Goal: Information Seeking & Learning: Learn about a topic

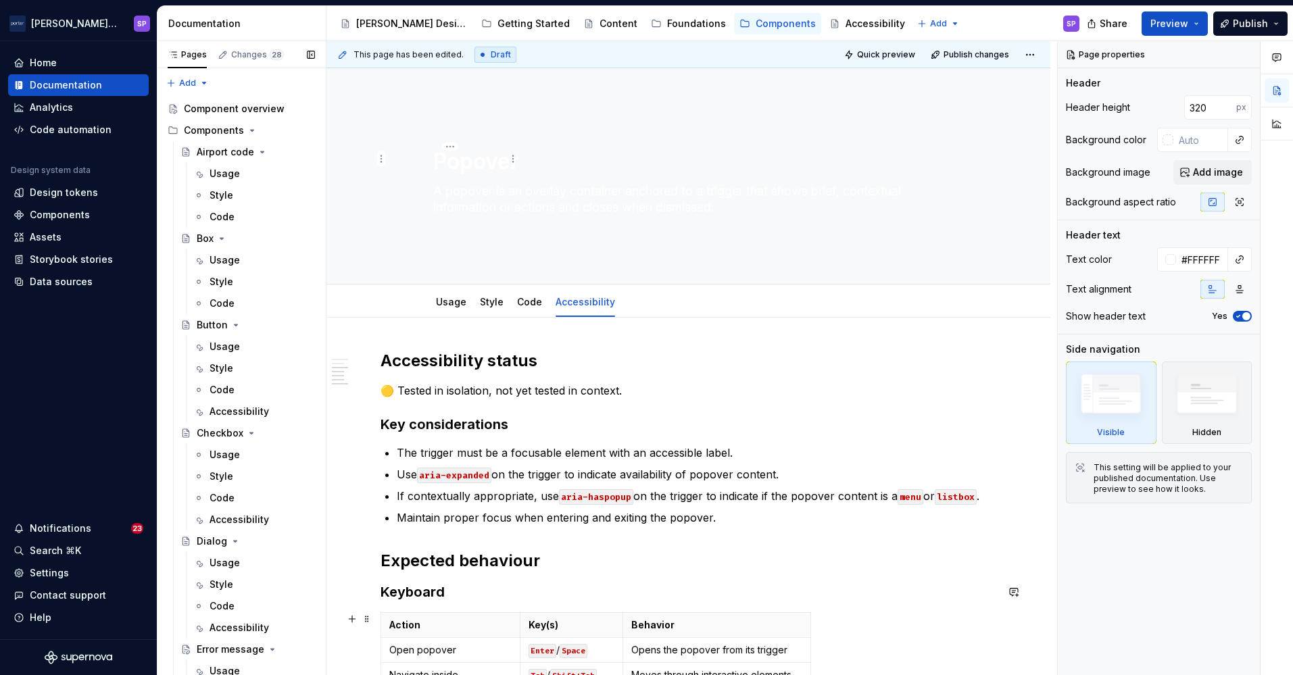
scroll to position [467, 0]
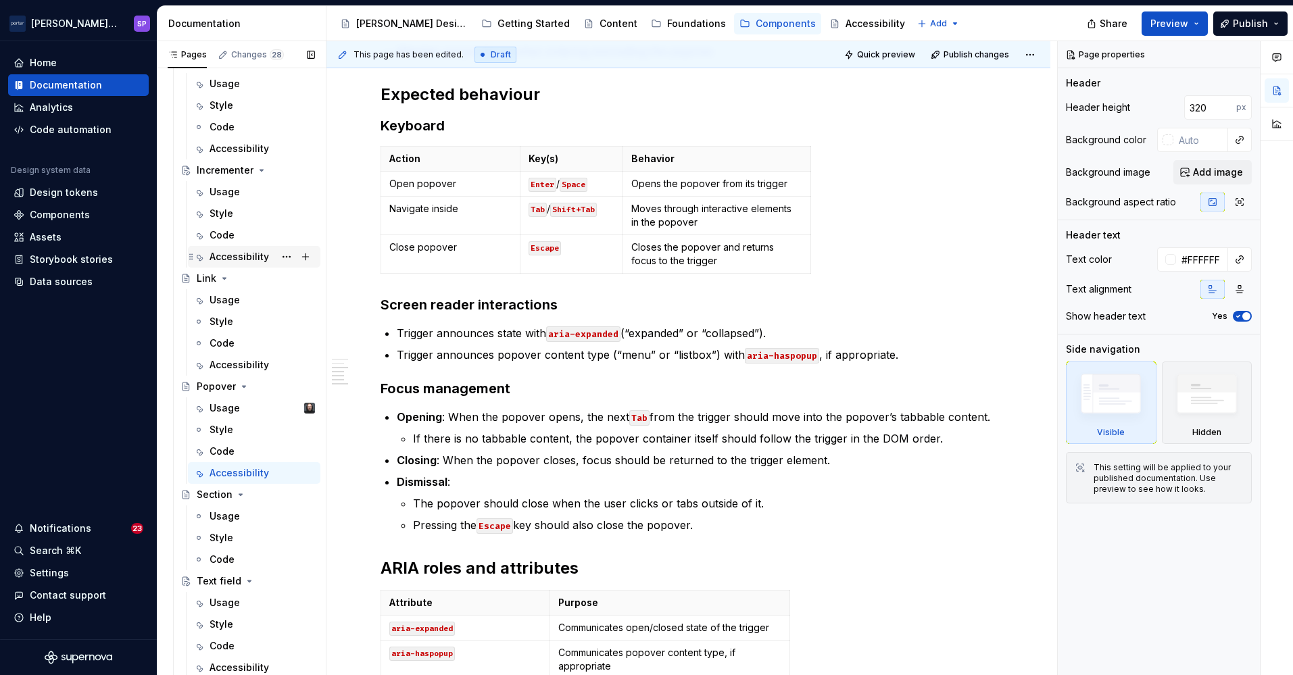
click at [215, 264] on div "Accessibility" at bounding box center [262, 256] width 105 height 19
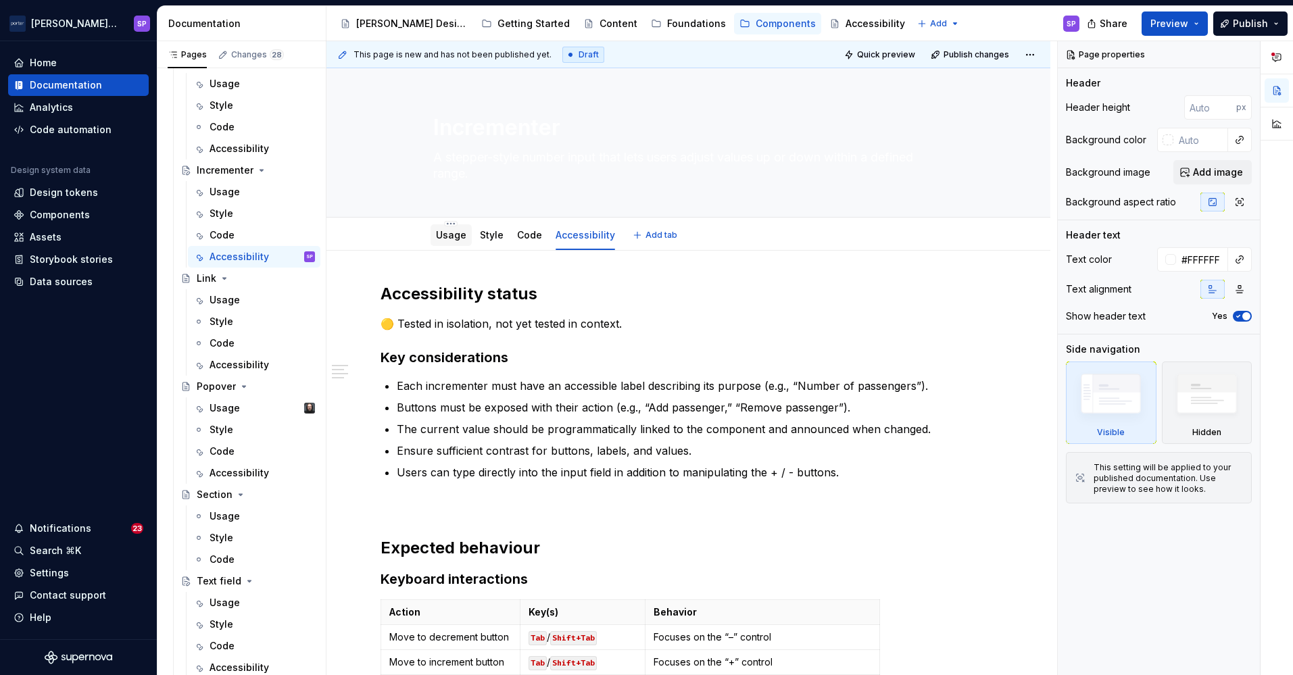
click at [434, 245] on div "Usage" at bounding box center [451, 235] width 41 height 22
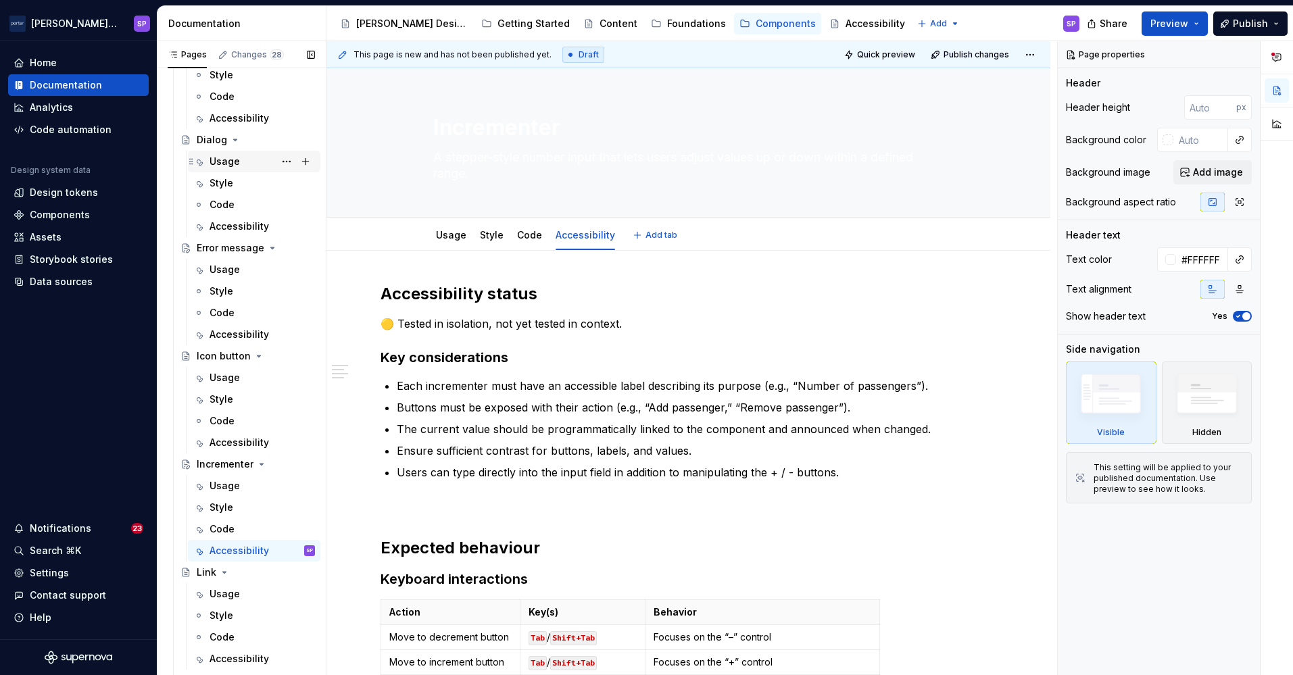
drag, startPoint x: 435, startPoint y: 243, endPoint x: 216, endPoint y: 154, distance: 235.7
click at [216, 154] on div "Usage" at bounding box center [254, 162] width 133 height 22
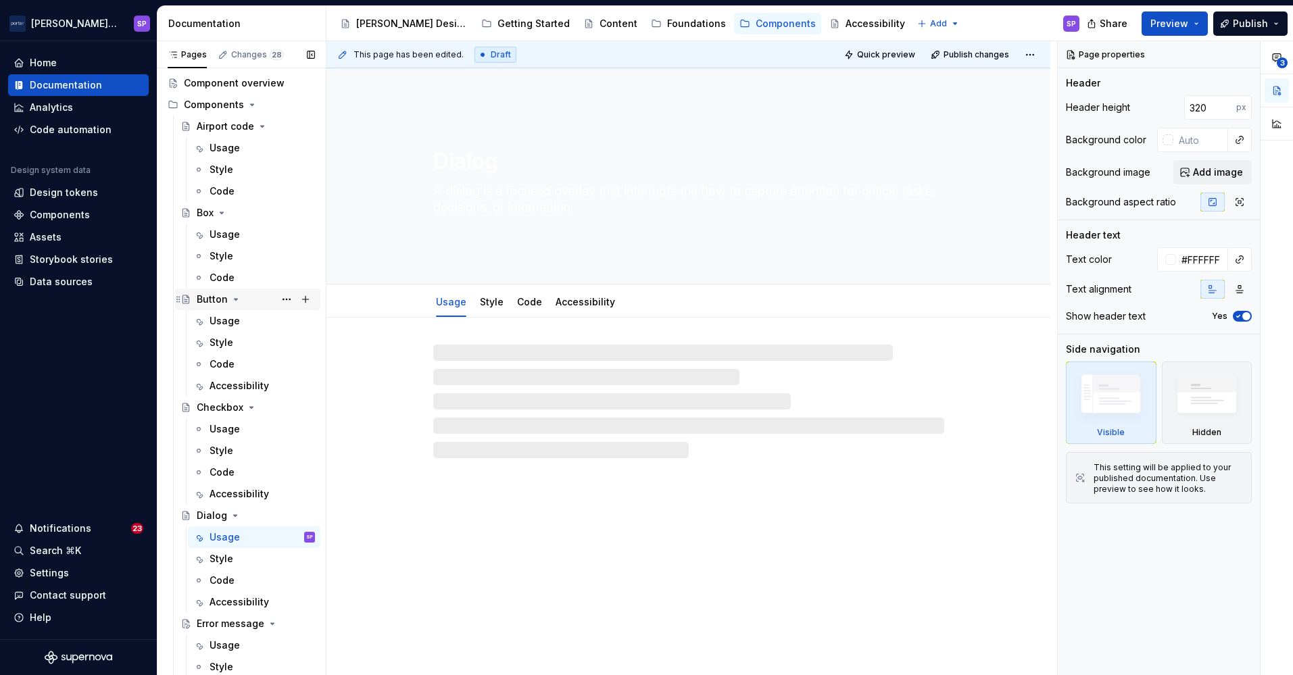
scroll to position [18, 0]
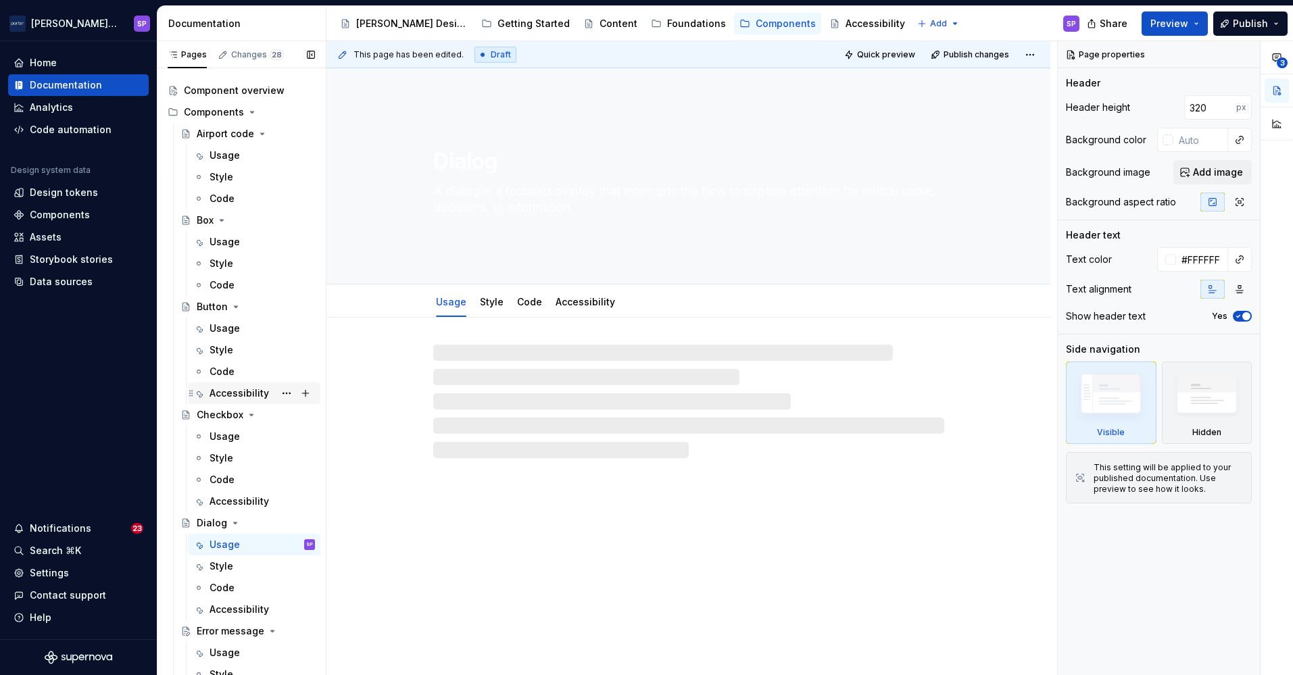
click at [223, 392] on div "Accessibility" at bounding box center [239, 394] width 59 height 14
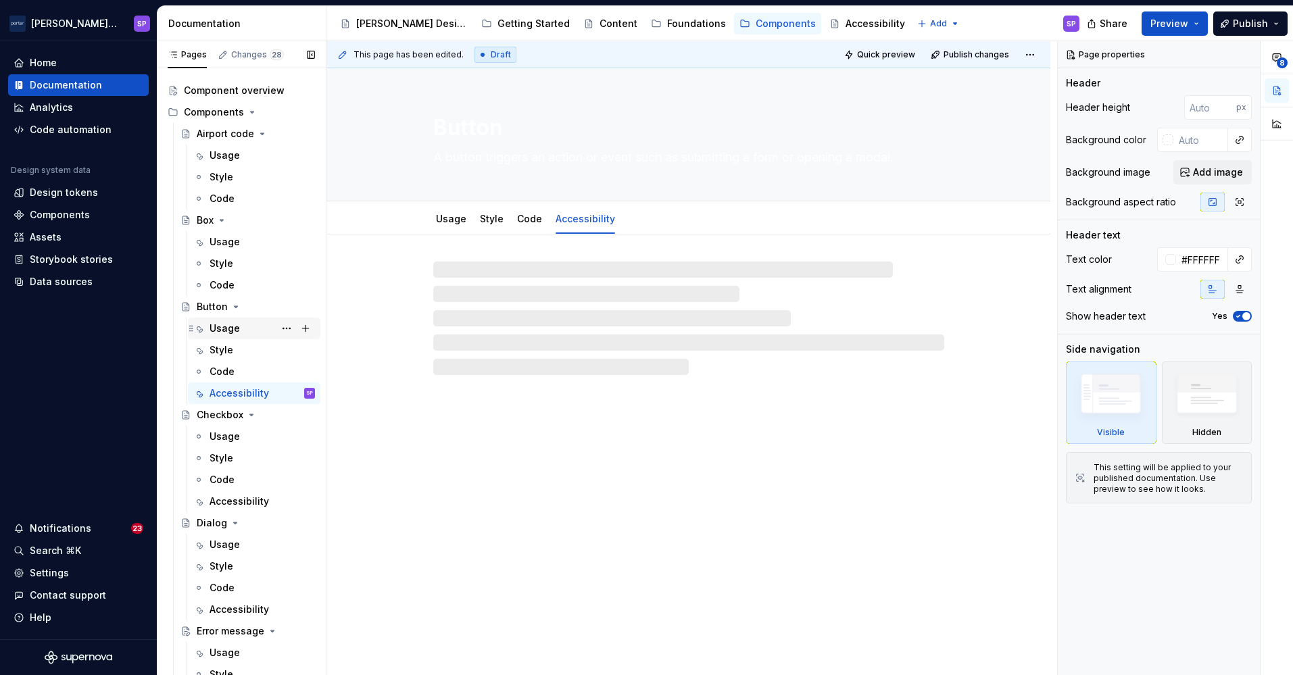
click at [219, 327] on div "Usage" at bounding box center [225, 329] width 30 height 14
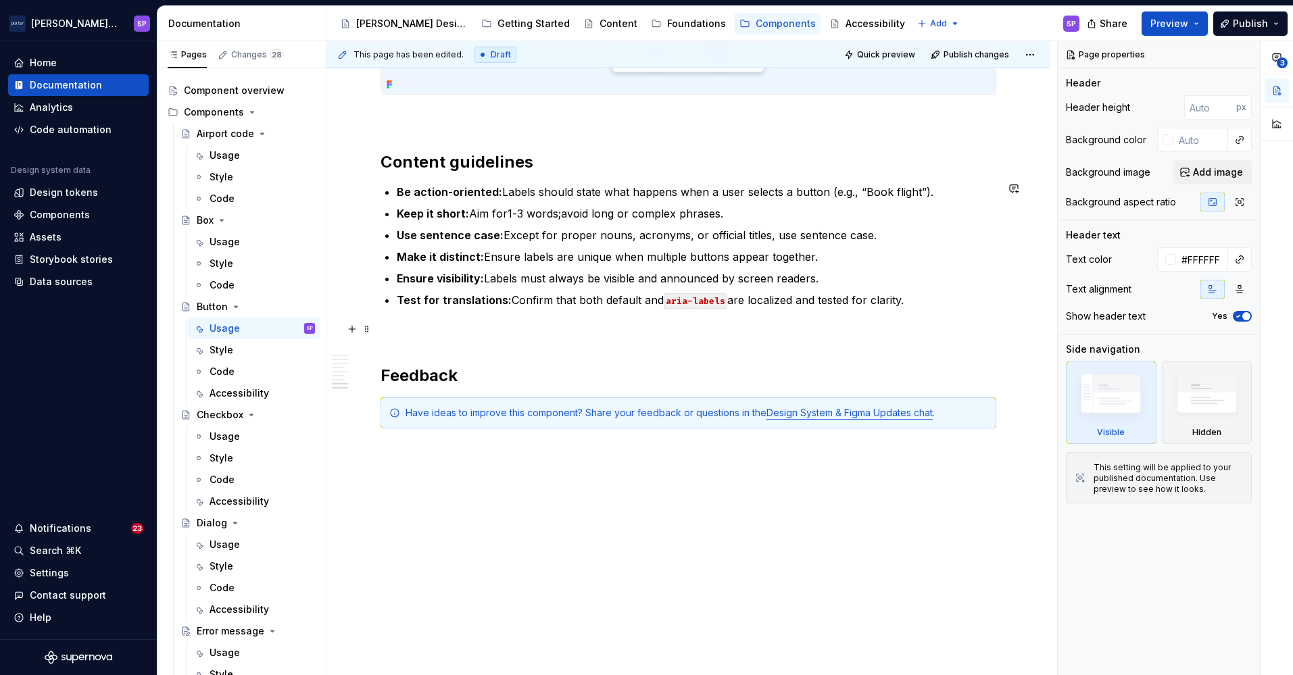
scroll to position [1896, 0]
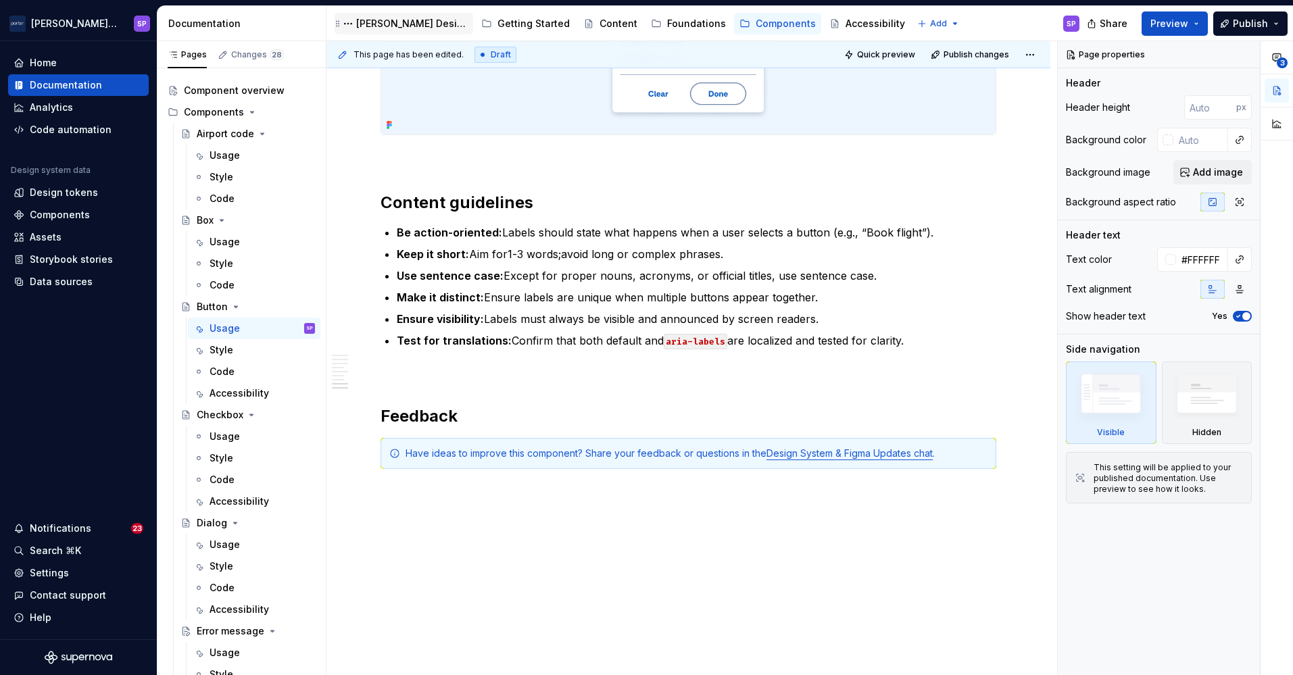
click at [383, 19] on div "[PERSON_NAME] Design" at bounding box center [412, 24] width 112 height 14
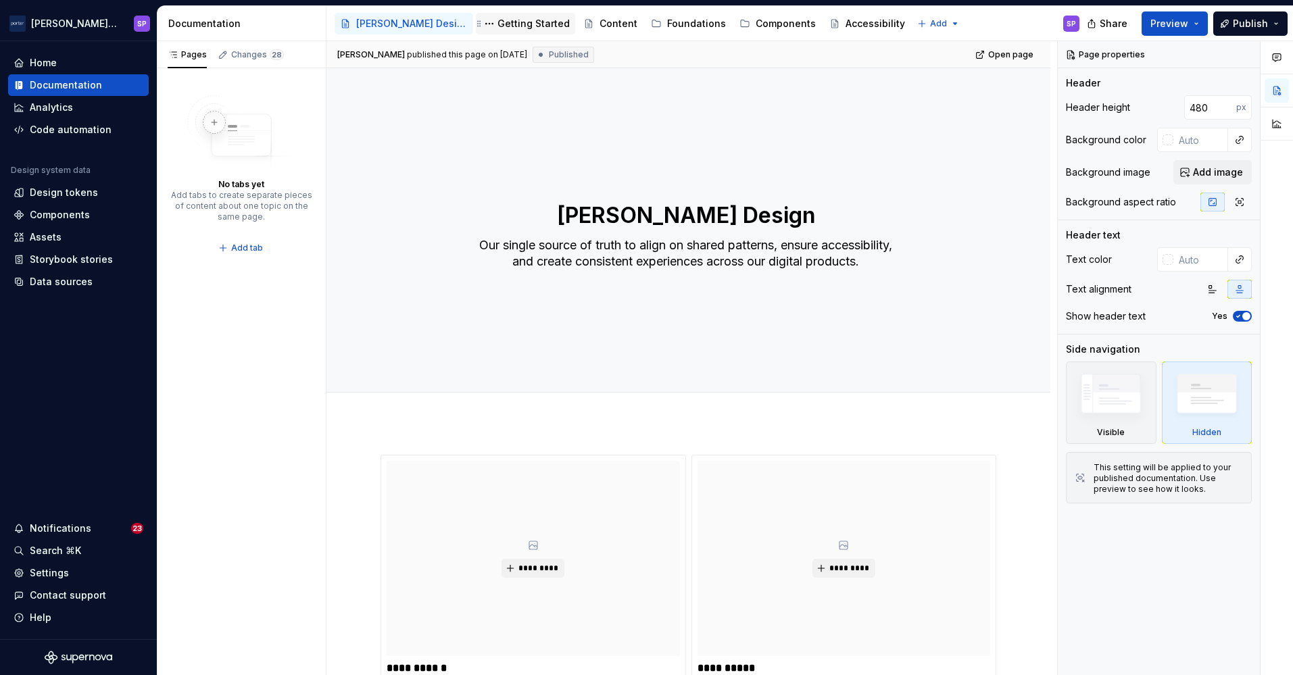
click at [498, 26] on div "Getting Started" at bounding box center [534, 24] width 72 height 14
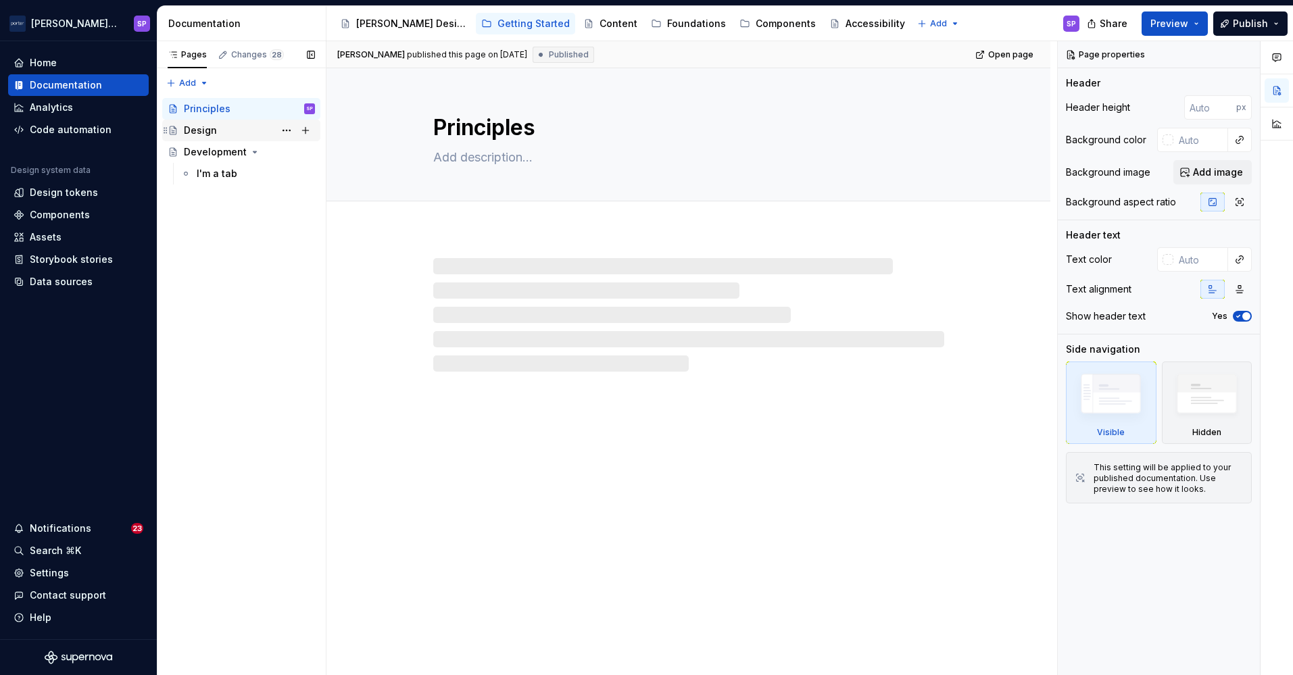
click at [229, 129] on div "Design" at bounding box center [249, 130] width 131 height 19
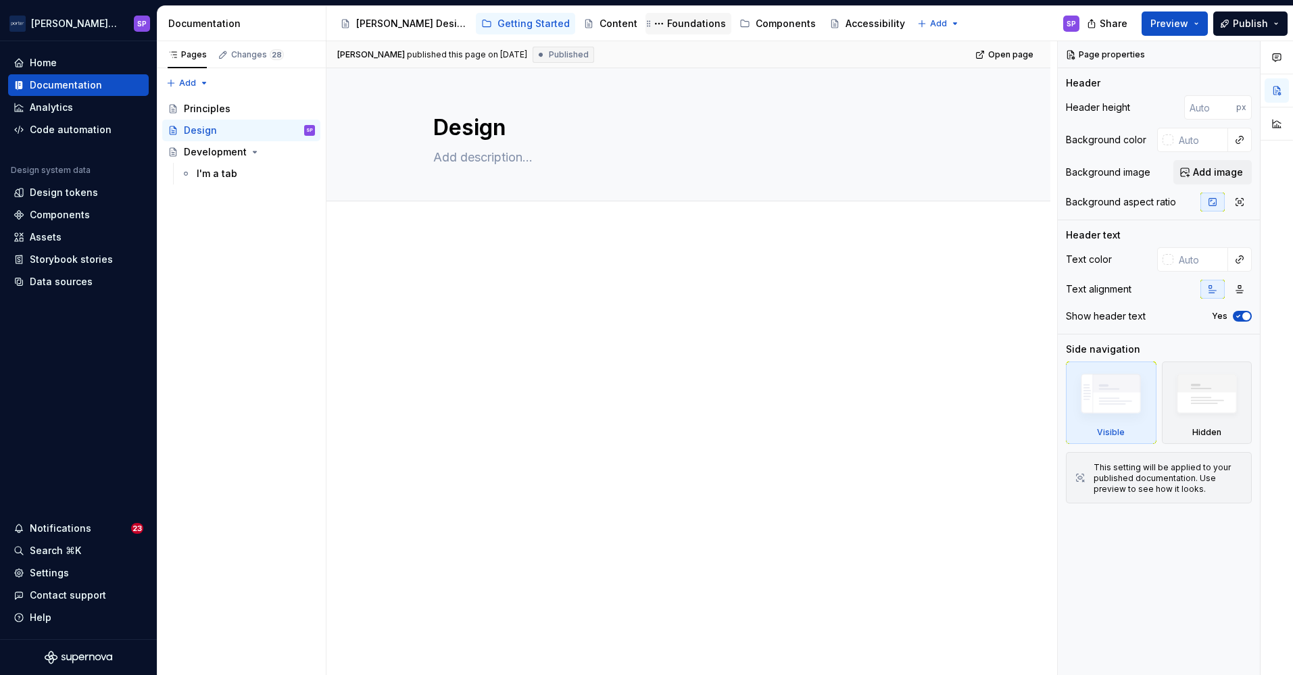
click at [667, 23] on div "Foundations" at bounding box center [696, 24] width 59 height 14
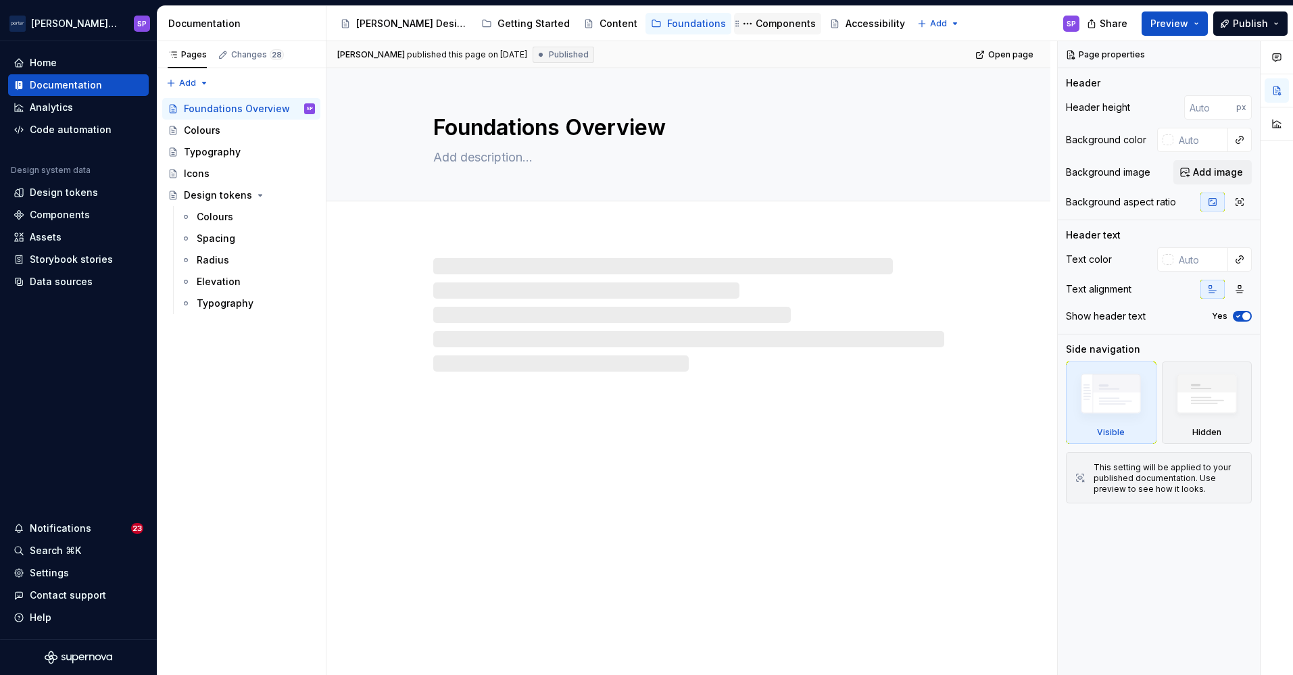
click at [756, 20] on div "Components" at bounding box center [786, 24] width 60 height 14
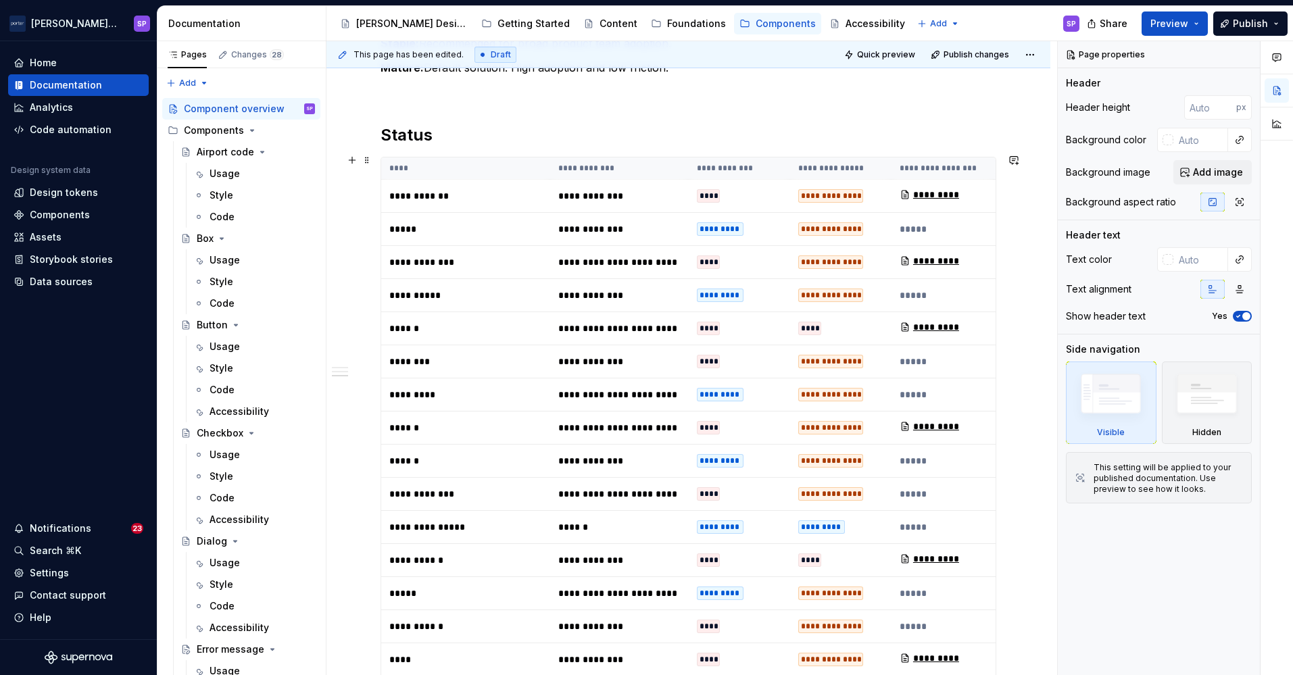
scroll to position [1222, 0]
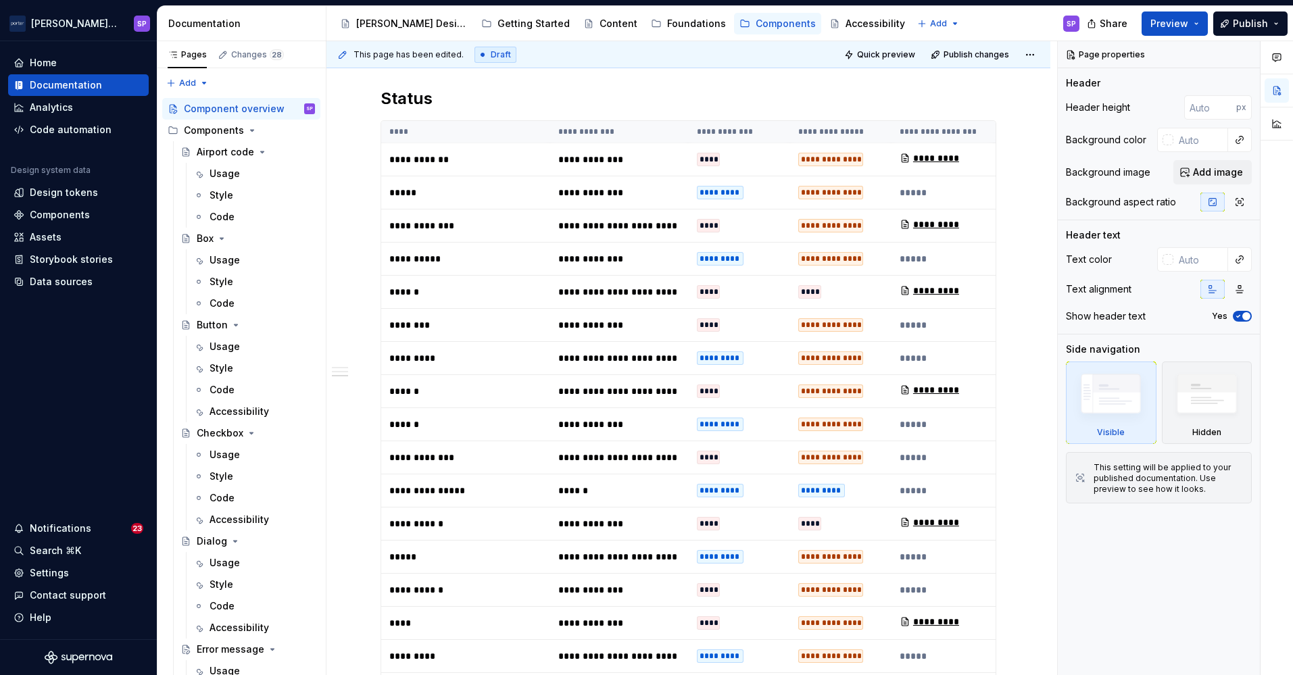
type textarea "*"
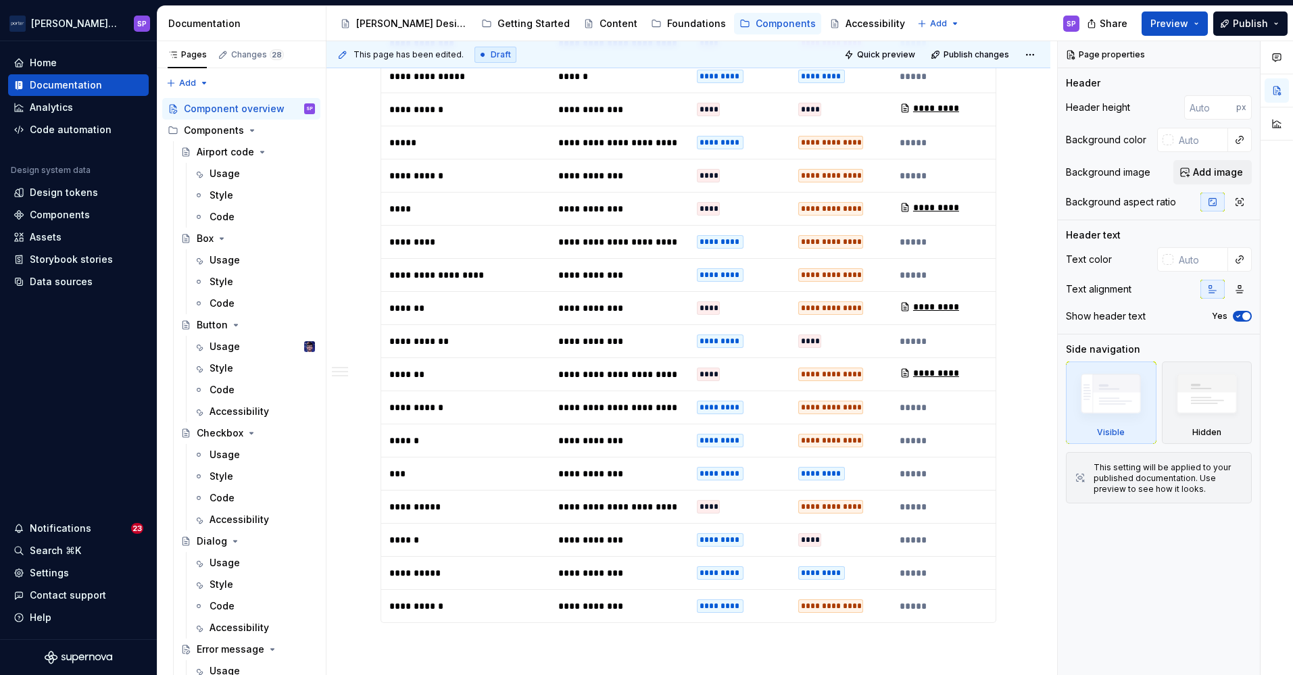
scroll to position [1631, 0]
